Goal: Obtain resource: Obtain resource

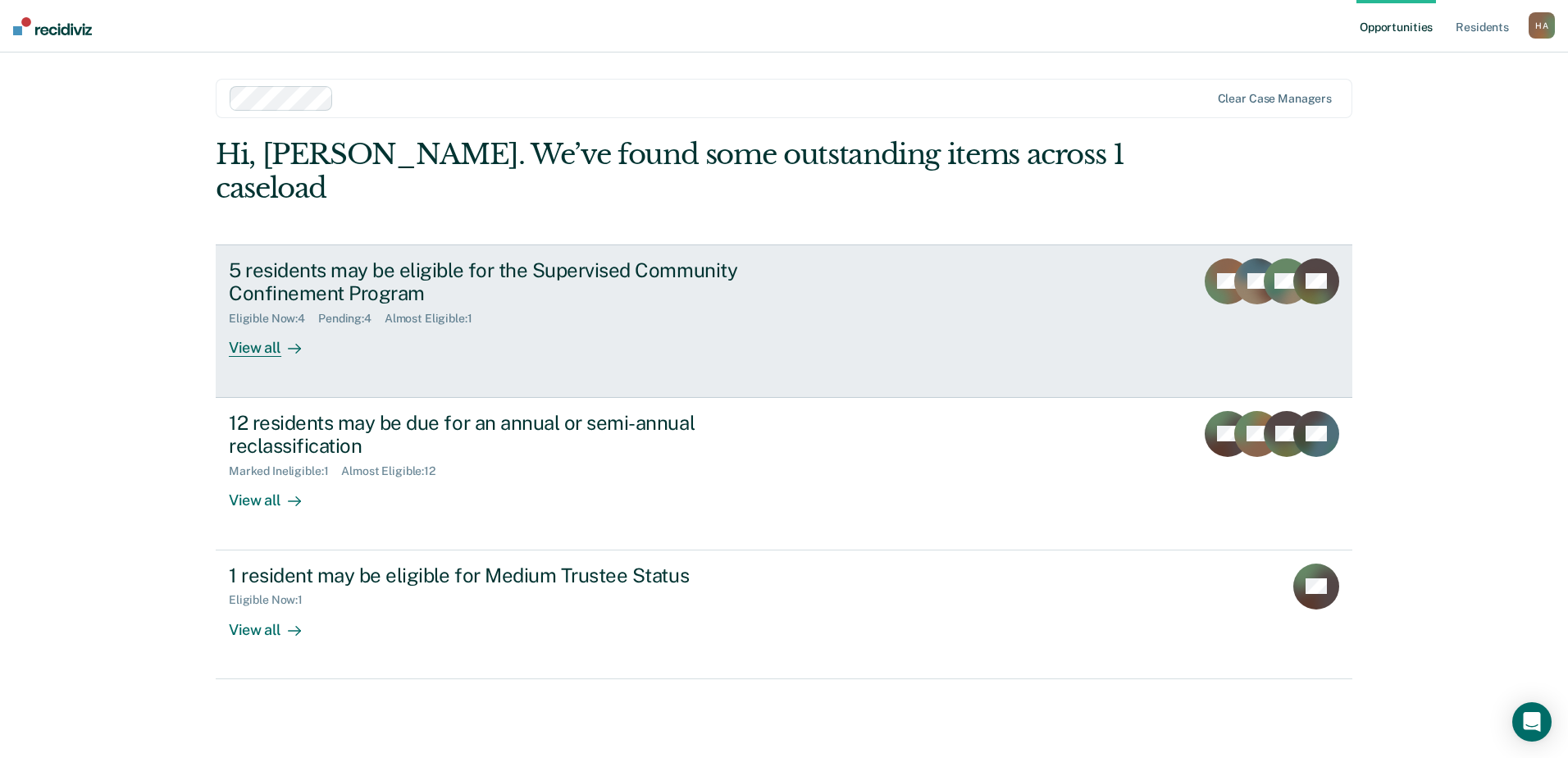
click at [582, 268] on div "5 residents may be eligible for the Supervised Community Confinement Program" at bounding box center [516, 283] width 575 height 48
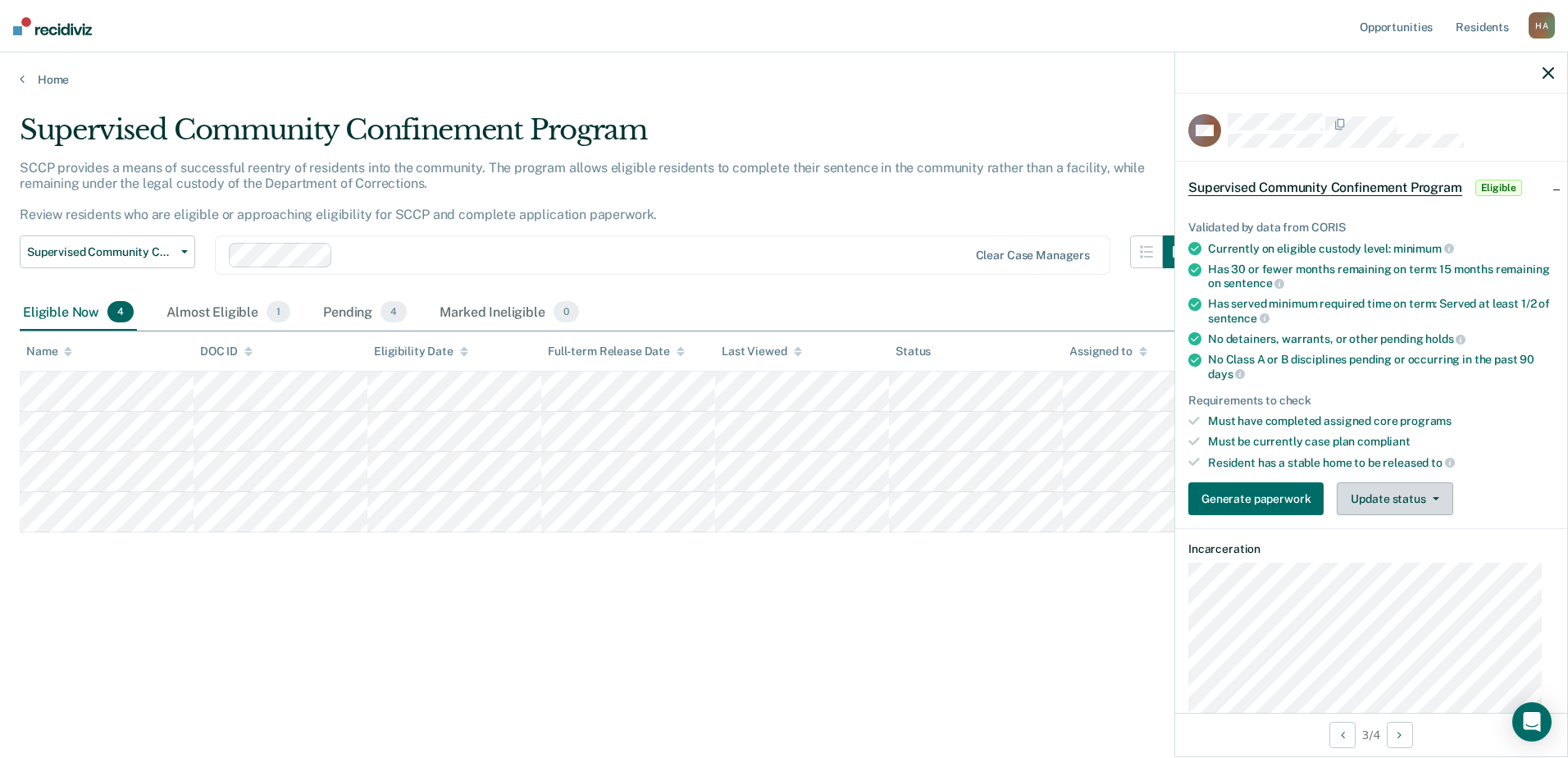
click at [1400, 486] on button "Update status" at bounding box center [1394, 499] width 115 height 32
click at [1401, 486] on button "Update status" at bounding box center [1394, 499] width 115 height 32
click at [1233, 503] on button "Generate paperwork" at bounding box center [1256, 499] width 135 height 32
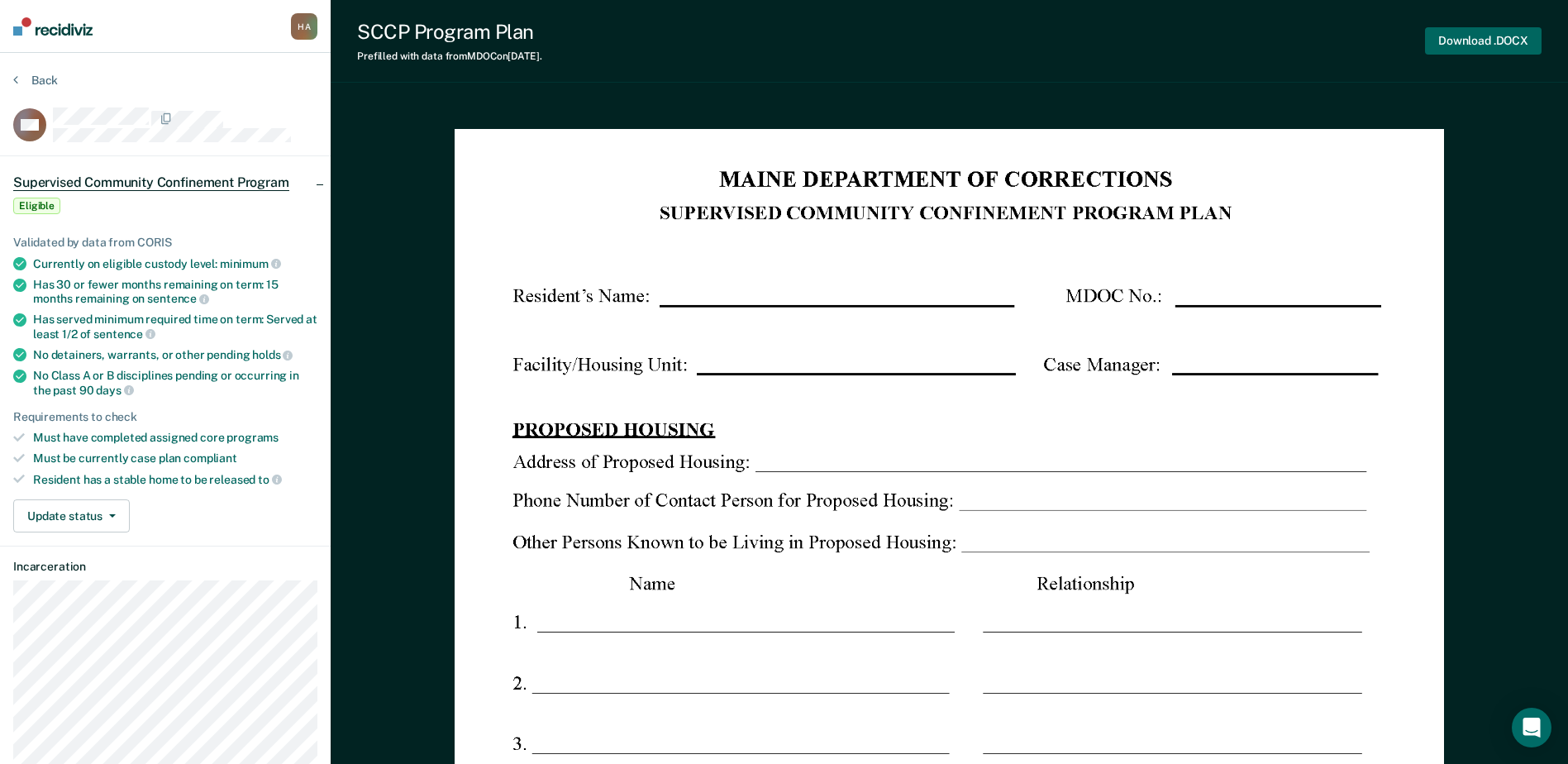
click at [1487, 32] on button "Download .DOCX" at bounding box center [1483, 41] width 116 height 28
